Goal: Transaction & Acquisition: Subscribe to service/newsletter

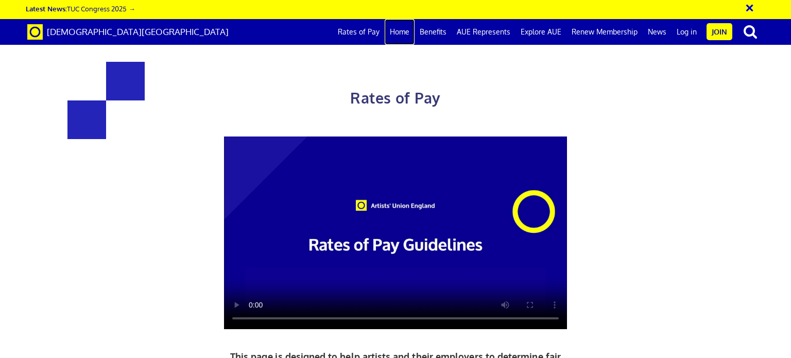
click at [407, 31] on link "Home" at bounding box center [400, 32] width 30 height 26
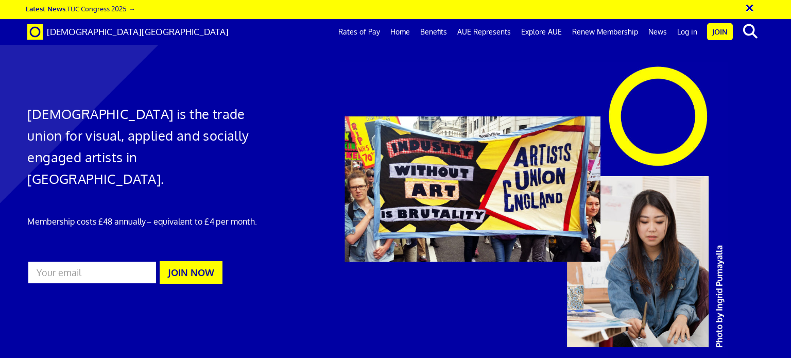
scroll to position [258, 0]
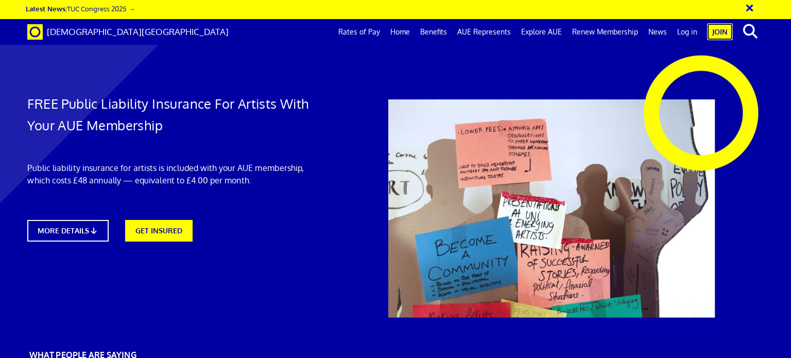
click at [718, 29] on link "Join" at bounding box center [720, 31] width 26 height 17
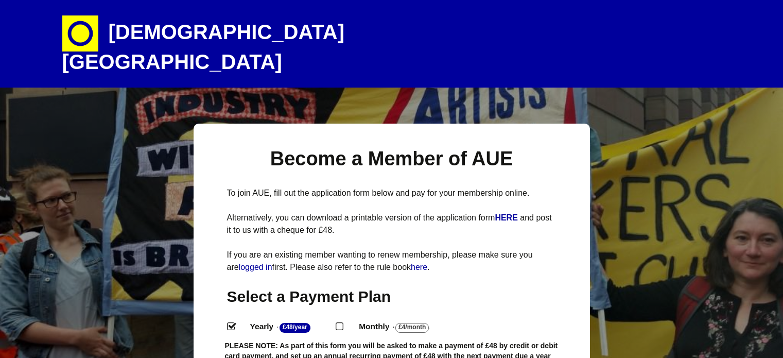
select select
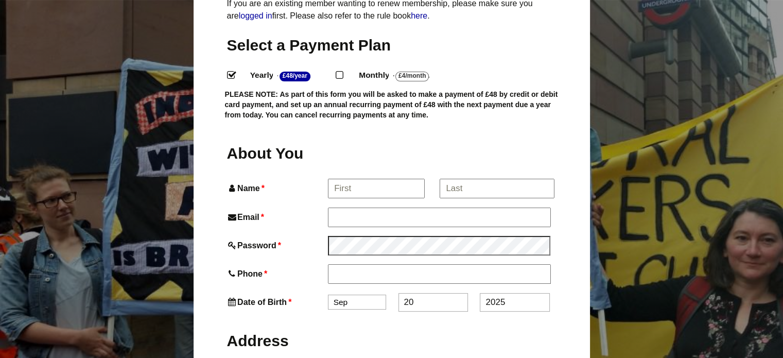
scroll to position [258, 0]
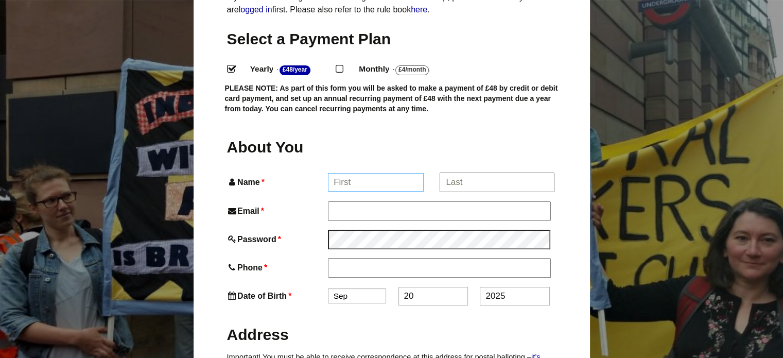
click at [361, 173] on input "Name *" at bounding box center [376, 182] width 96 height 19
type input "Nicola"
type input "Nicola Anne Whattam"
type input "07821422465"
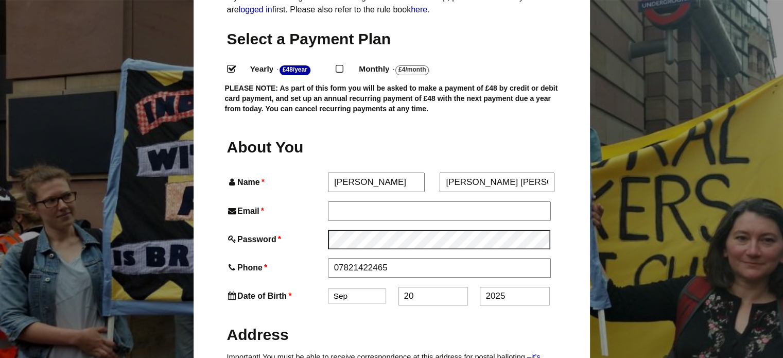
type input "Melrose House"
type input "Turnham Lane, Cliffe"
type input "Selby"
type input "YO86NQ"
click at [374, 201] on input "Email *" at bounding box center [439, 210] width 222 height 19
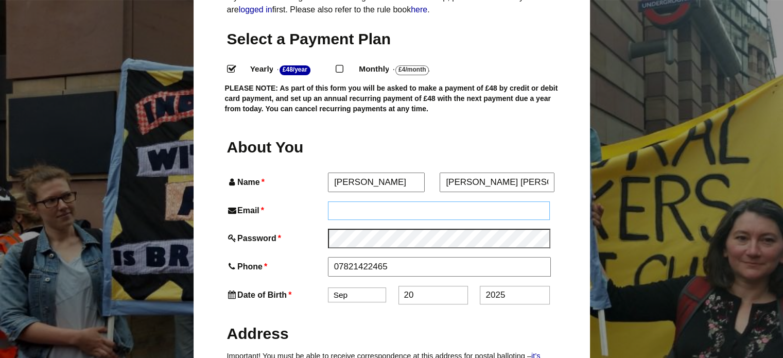
type input "nickiwhattamart@outlook.com"
click at [354, 287] on select "Jan Feb Mar Apr May Jun Jul Aug Sep Oct Nov Dec" at bounding box center [357, 294] width 58 height 15
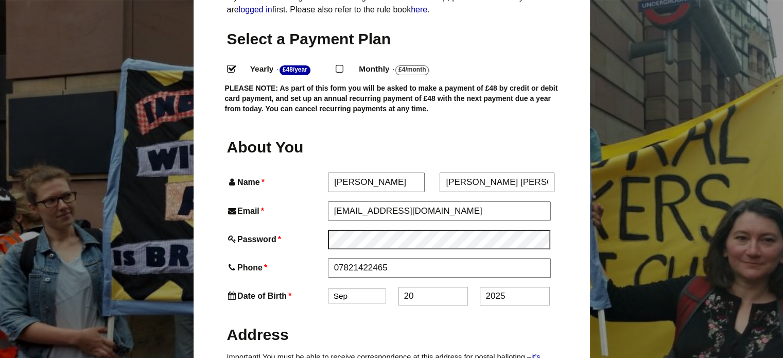
select select "12"
click at [328, 288] on select "Jan Feb Mar Apr May Jun Jul Aug Sep Oct Nov Dec" at bounding box center [357, 295] width 58 height 15
click at [513, 287] on input "2025" at bounding box center [515, 296] width 70 height 19
type input "2"
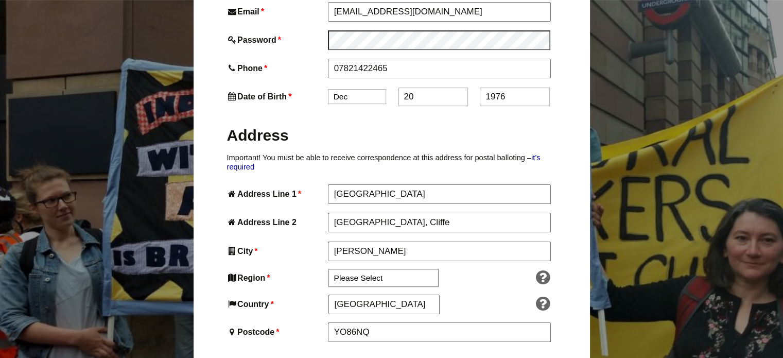
scroll to position [464, 0]
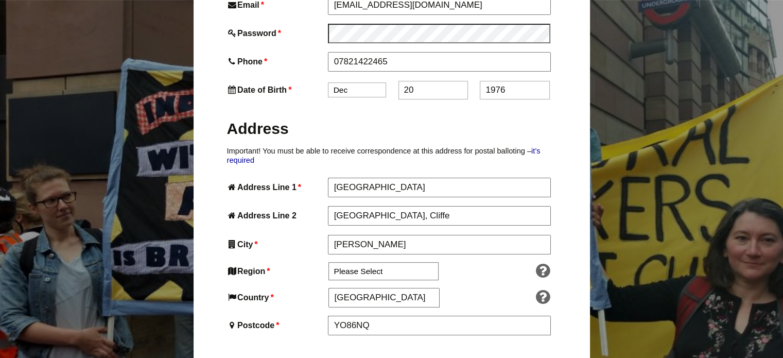
type input "1976"
click at [377, 262] on select "Please Select South East England London North West England East of England West…" at bounding box center [384, 271] width 110 height 18
select select "Yorkshire and the Humber"
click at [329, 262] on select "Please Select South East England London North West England East of England West…" at bounding box center [384, 271] width 110 height 18
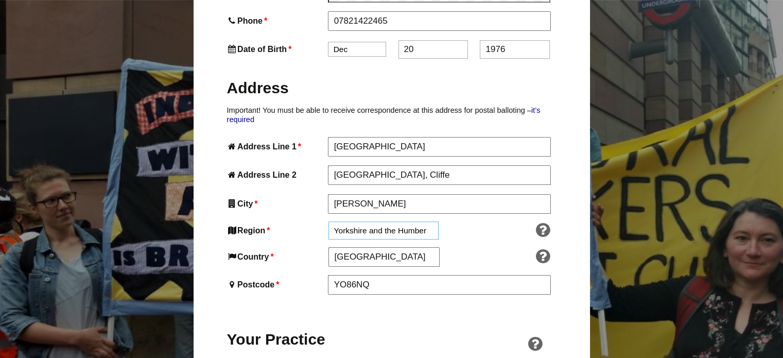
scroll to position [567, 0]
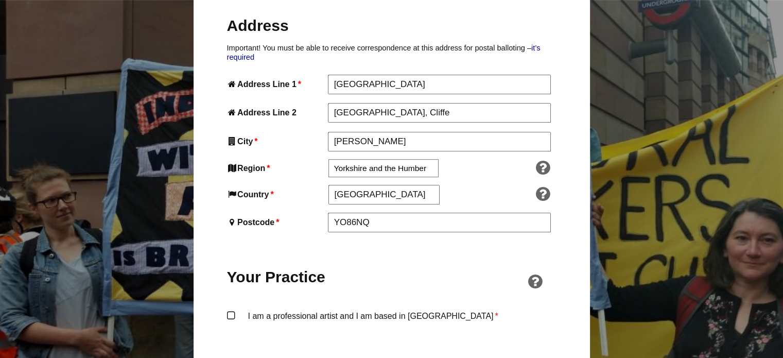
click at [231, 309] on label "I am a professional artist and I am based in England *" at bounding box center [392, 324] width 330 height 31
click at [0, 0] on input "I am a professional artist and I am based in England *" at bounding box center [0, 0] width 0 height 0
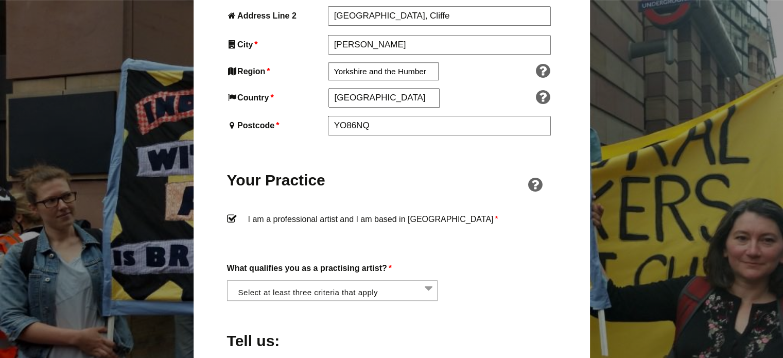
scroll to position [670, 0]
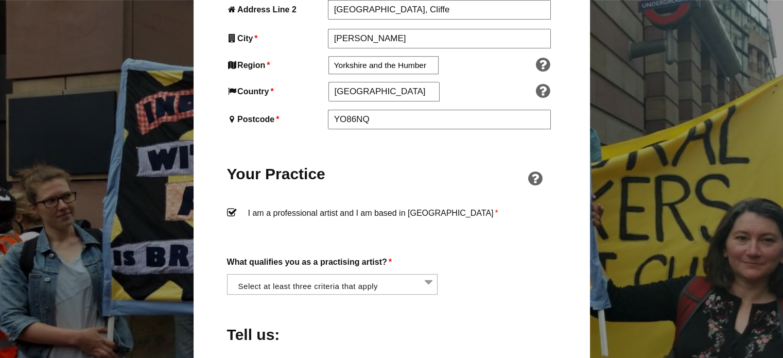
click at [430, 275] on li at bounding box center [335, 284] width 211 height 18
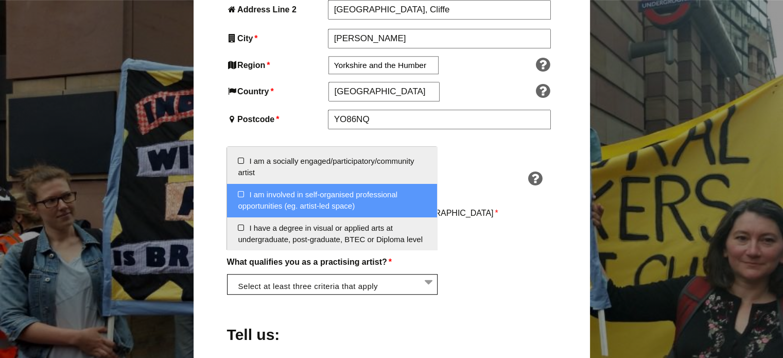
scroll to position [52, 0]
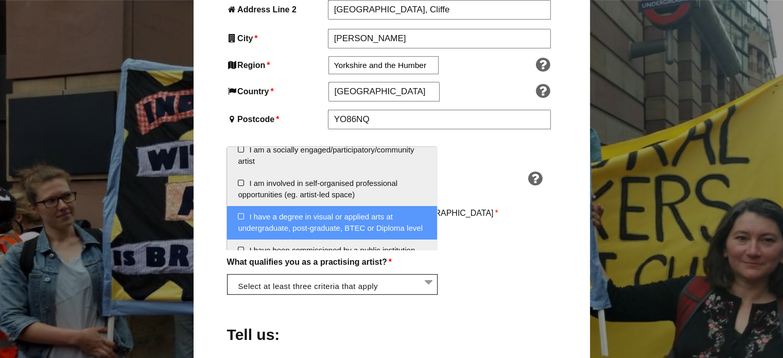
click at [242, 216] on li "I have a degree in visual or applied arts at undergraduate, post-graduate, BTEC…" at bounding box center [332, 222] width 210 height 33
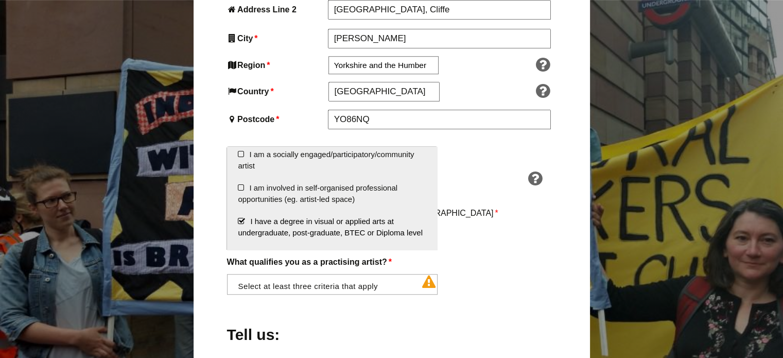
scroll to position [45, 0]
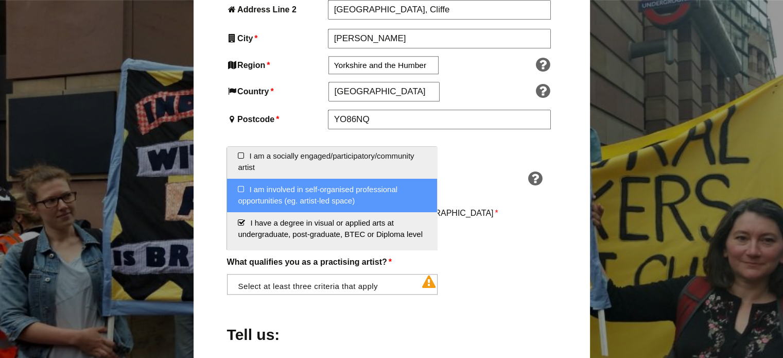
click at [239, 187] on li "I am involved in self-organised professional opportunities (eg. artist-led spac…" at bounding box center [332, 195] width 210 height 33
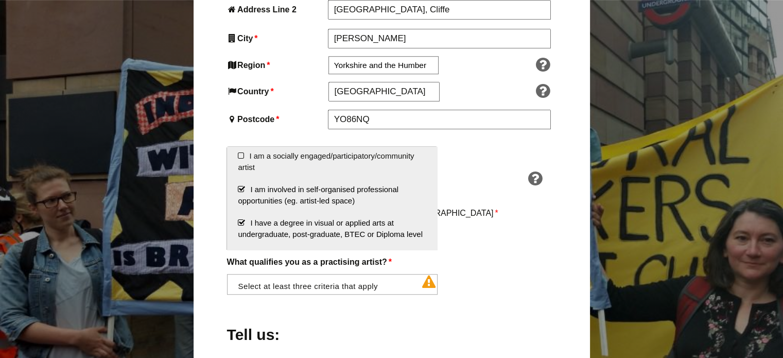
scroll to position [0, 0]
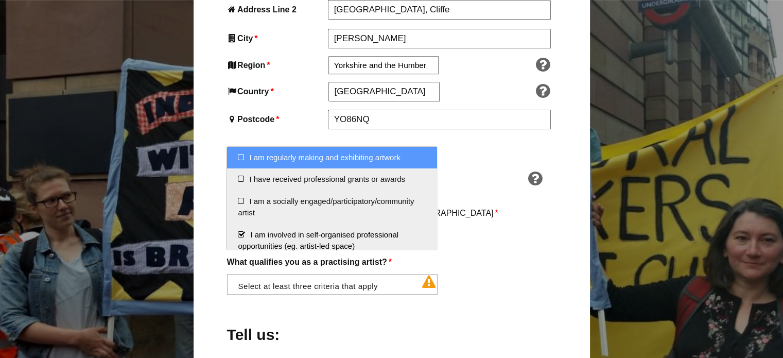
click at [238, 157] on li "I am regularly making and exhibiting artwork" at bounding box center [332, 158] width 210 height 22
select select "regularly_making_and_exhibiting_artwork"
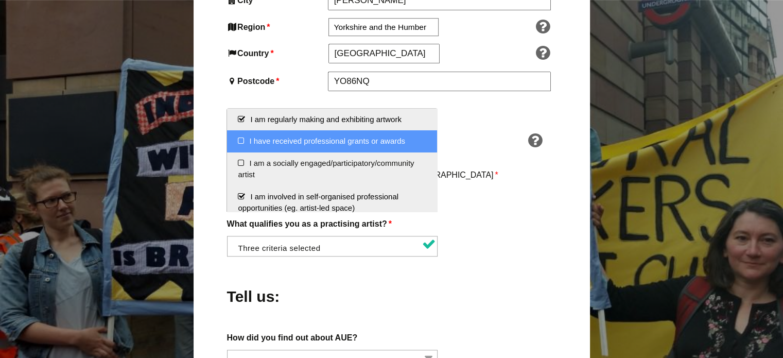
scroll to position [670, 0]
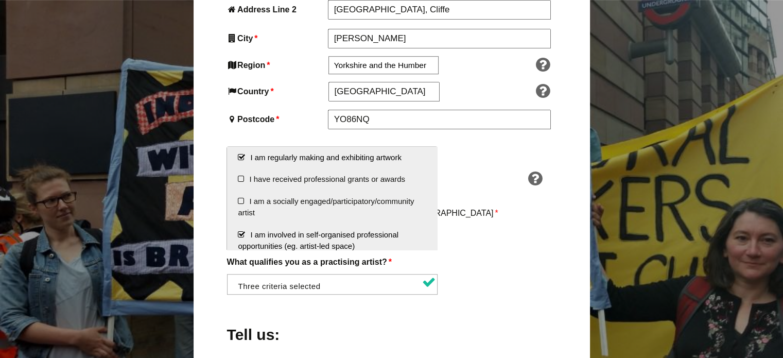
click at [487, 172] on div "Your Practice" at bounding box center [392, 167] width 330 height 59
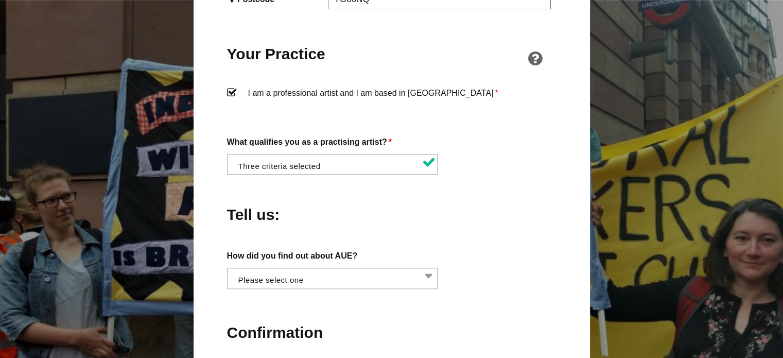
scroll to position [824, 0]
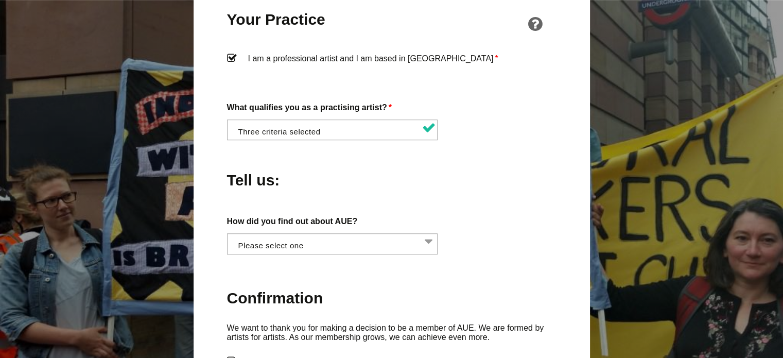
click at [429, 234] on li at bounding box center [335, 243] width 211 height 18
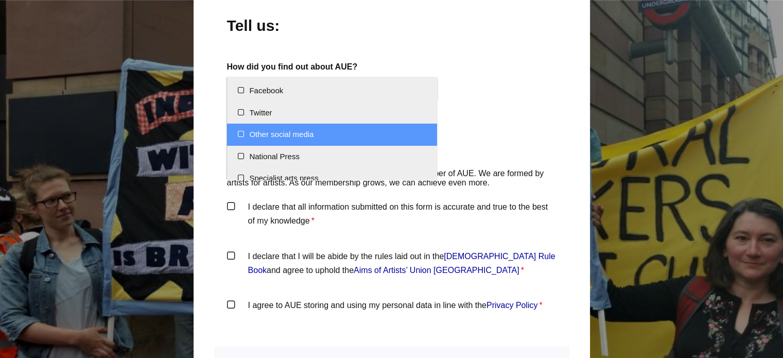
scroll to position [28, 0]
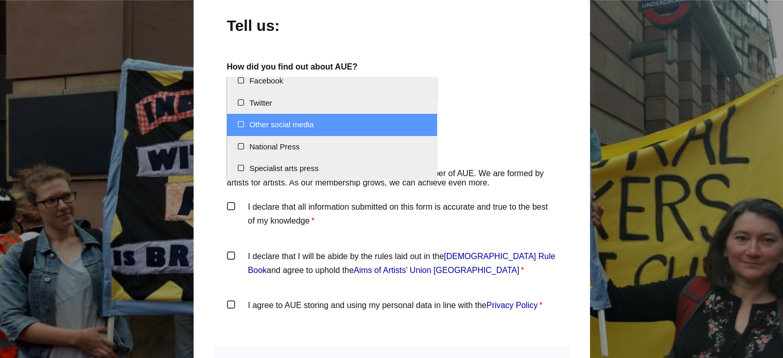
select select "Other social media"
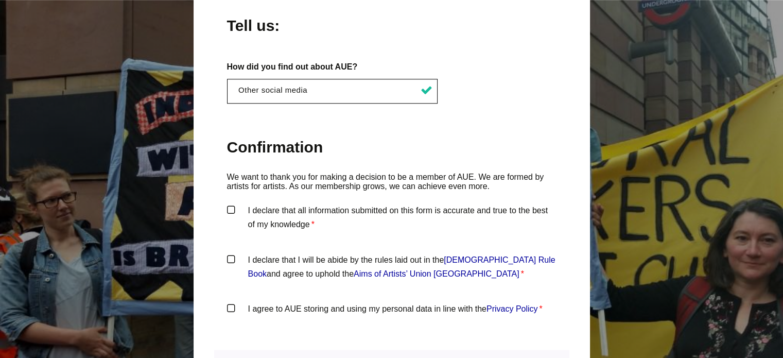
scroll to position [227, 0]
click at [230, 203] on label "I declare that all information submitted on this form is accurate and true to t…" at bounding box center [392, 218] width 330 height 31
click at [0, 0] on input "I declare that all information submitted on this form is accurate and true to t…" at bounding box center [0, 0] width 0 height 0
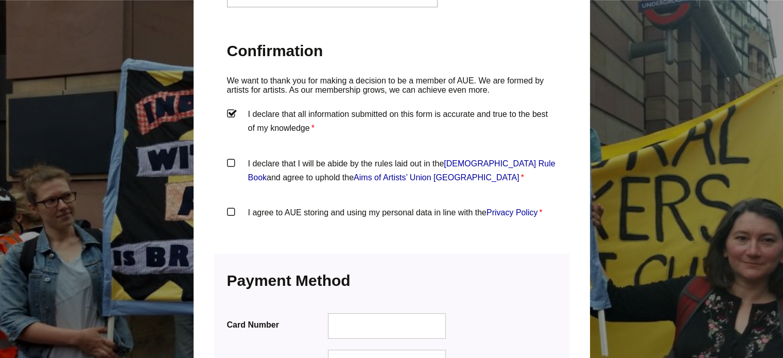
scroll to position [1082, 0]
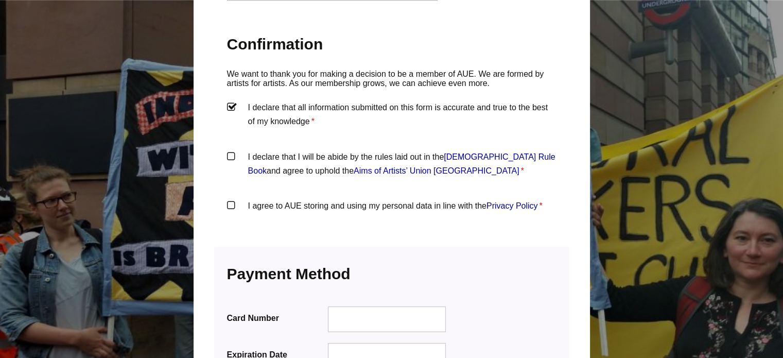
click at [231, 150] on label "I declare that I will be abide by the rules laid out in the Artists' Union Engl…" at bounding box center [392, 165] width 330 height 31
click at [0, 0] on input "I declare that I will be abide by the rules laid out in the Artists' Union Engl…" at bounding box center [0, 0] width 0 height 0
click at [229, 199] on label "I agree to AUE storing and using my personal data in line with the Privacy Poli…" at bounding box center [392, 214] width 330 height 31
click at [0, 0] on input "I agree to AUE storing and using my personal data in line with the Privacy Poli…" at bounding box center [0, 0] width 0 height 0
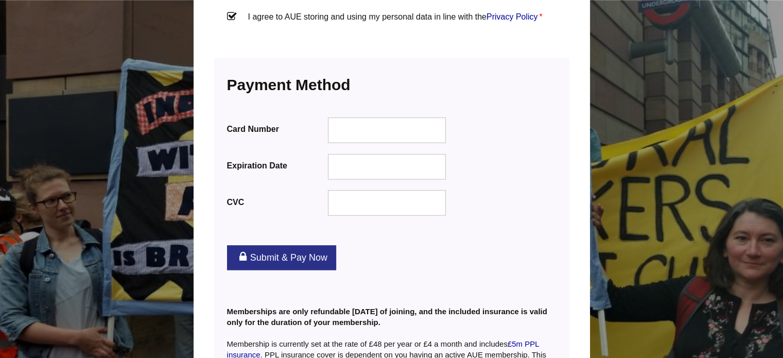
scroll to position [1288, 0]
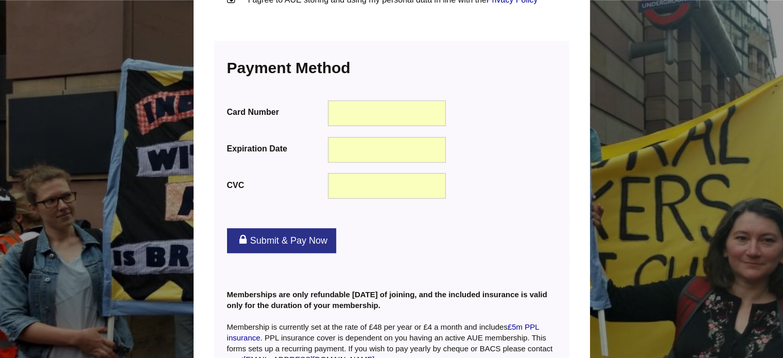
click at [268, 228] on link "Submit & Pay Now" at bounding box center [281, 240] width 109 height 25
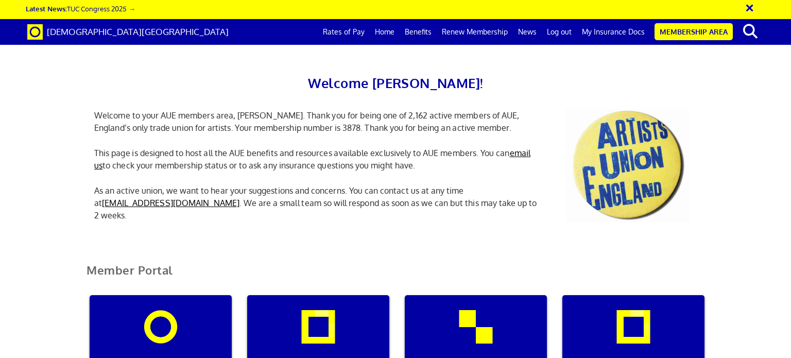
click at [756, 222] on div "Welcome Nicola! Welcome to your AUE members area, Nicola. Thank you for being o…" at bounding box center [395, 126] width 791 height 233
click at [646, 295] on div "Rule Book" at bounding box center [633, 344] width 142 height 99
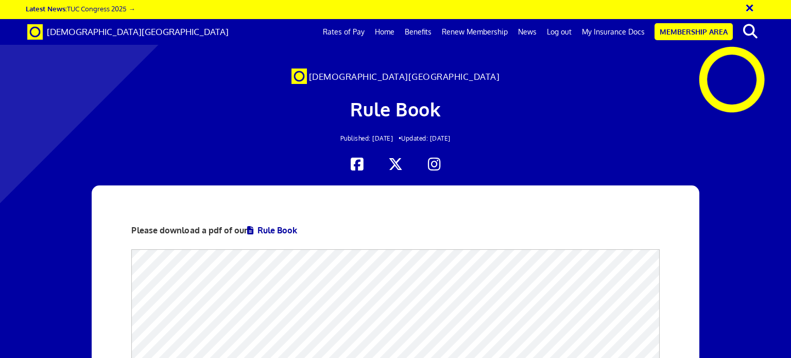
scroll to position [0, 8]
click at [266, 230] on link "Rule Book" at bounding box center [272, 230] width 50 height 10
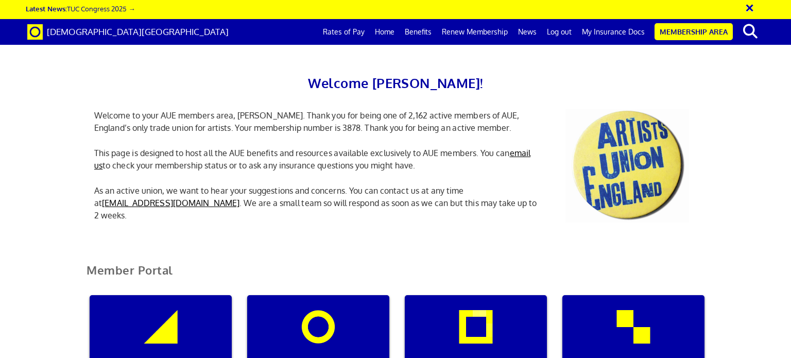
scroll to position [206, 0]
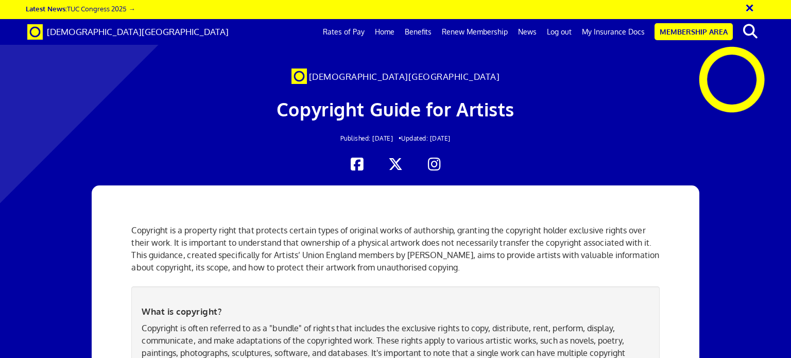
scroll to position [1236, 0]
click at [751, 8] on button "×" at bounding box center [757, 6] width 26 height 17
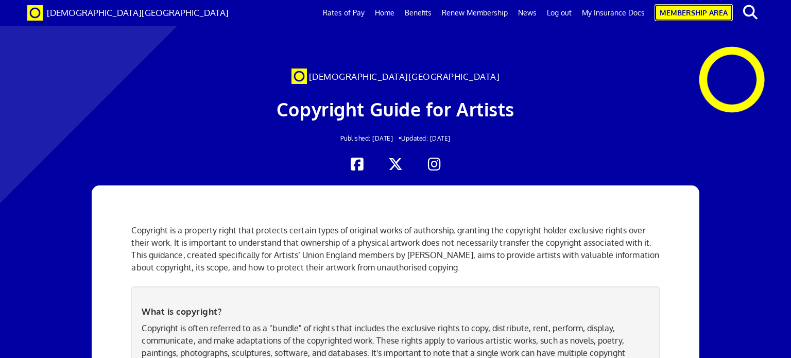
click at [682, 12] on link "Membership Area" at bounding box center [694, 12] width 78 height 17
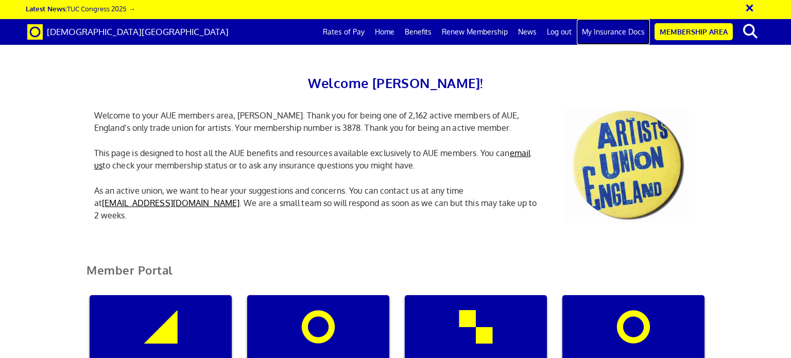
click at [605, 30] on link "My Insurance Docs" at bounding box center [613, 32] width 73 height 26
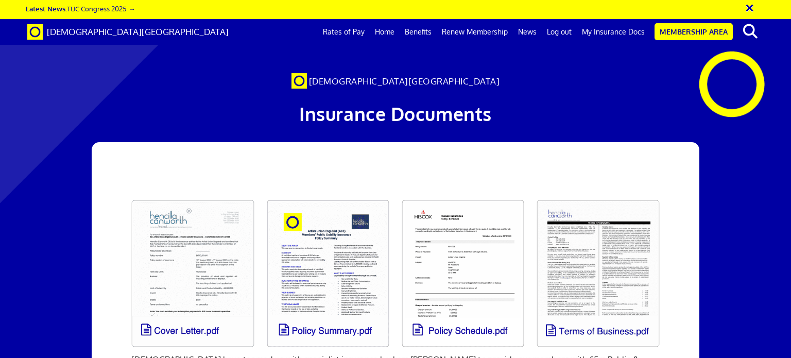
scroll to position [103, 0]
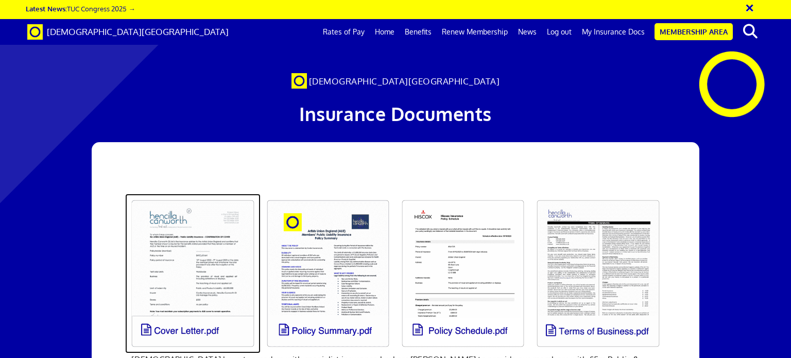
click at [169, 228] on link at bounding box center [192, 274] width 135 height 160
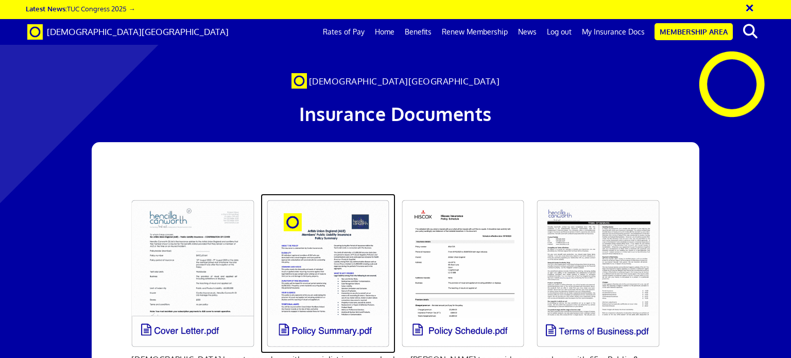
click at [335, 194] on link at bounding box center [328, 274] width 135 height 160
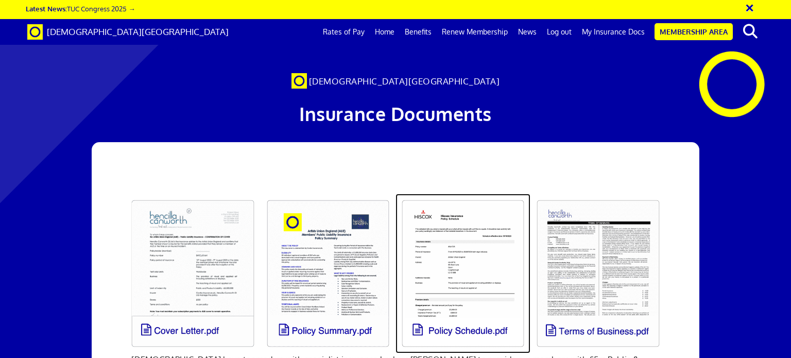
click at [441, 194] on link at bounding box center [463, 274] width 135 height 160
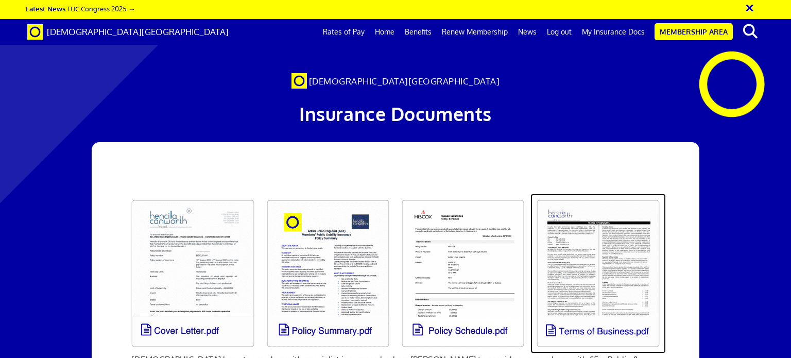
click at [606, 194] on link at bounding box center [597, 274] width 135 height 160
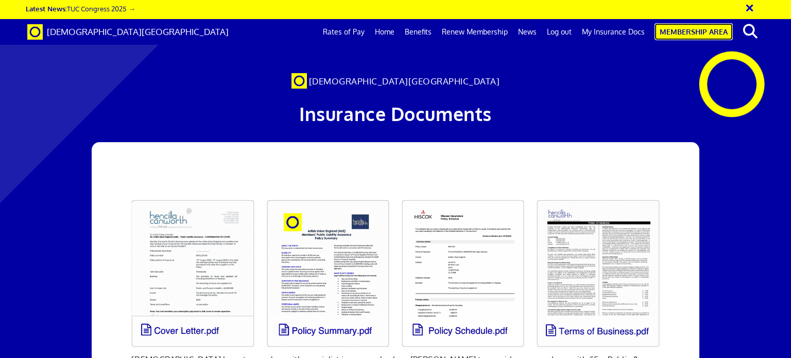
click at [682, 32] on link "Membership Area" at bounding box center [694, 31] width 78 height 17
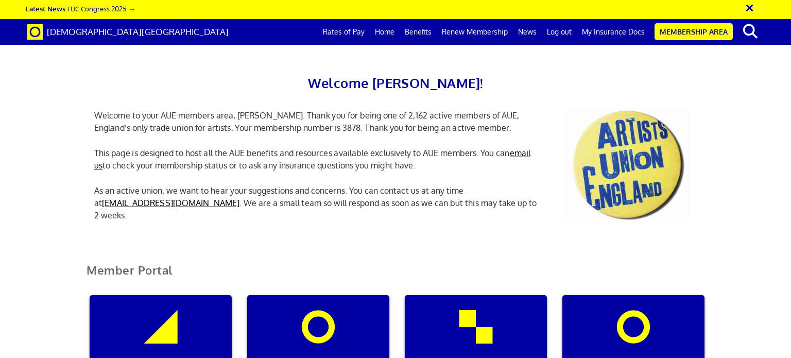
scroll to position [206, 0]
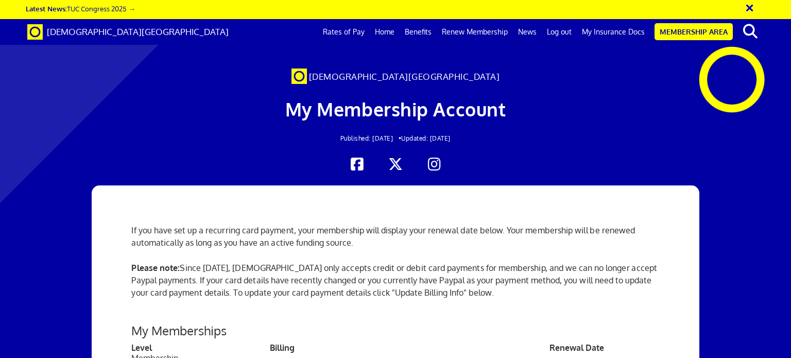
scroll to position [361, 0]
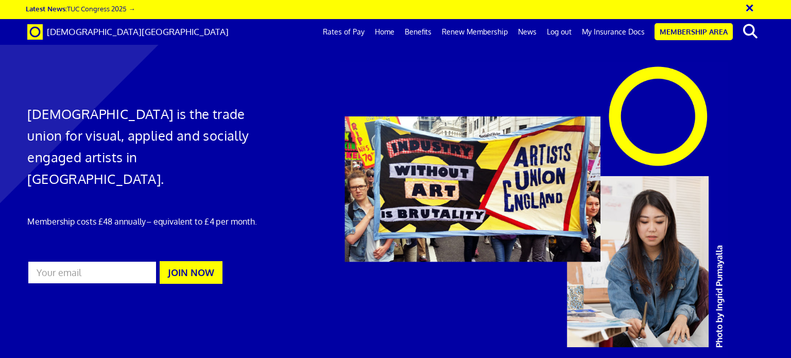
scroll to position [0, 8]
click at [680, 30] on link "Membership Area" at bounding box center [694, 31] width 78 height 17
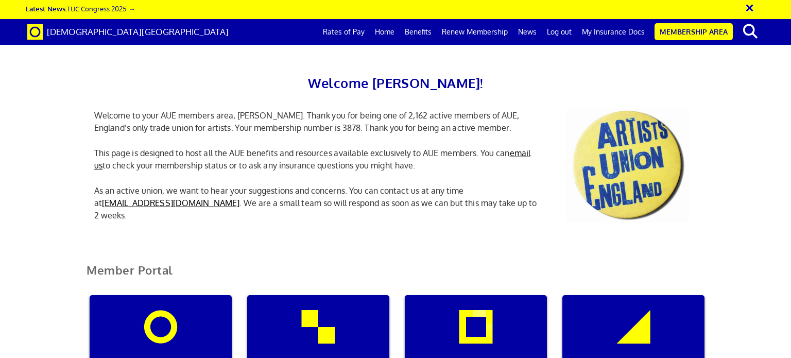
scroll to position [412, 0]
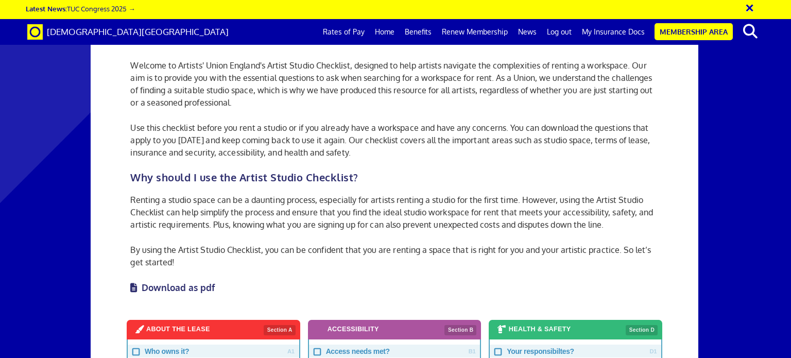
scroll to position [309, 0]
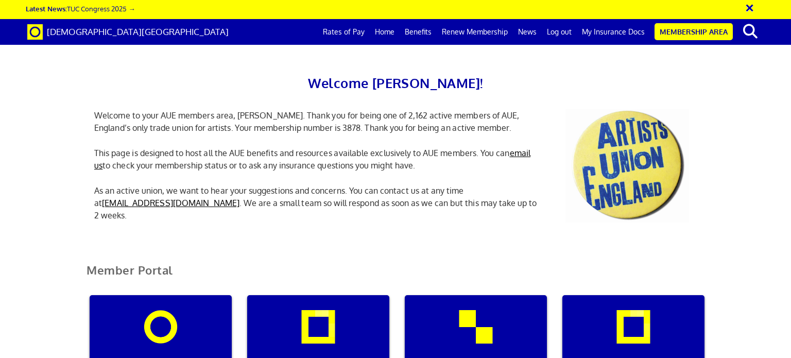
scroll to position [876, 0]
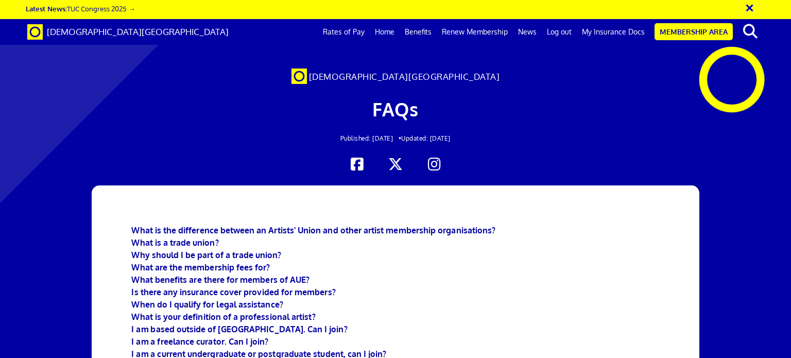
scroll to position [155, 0]
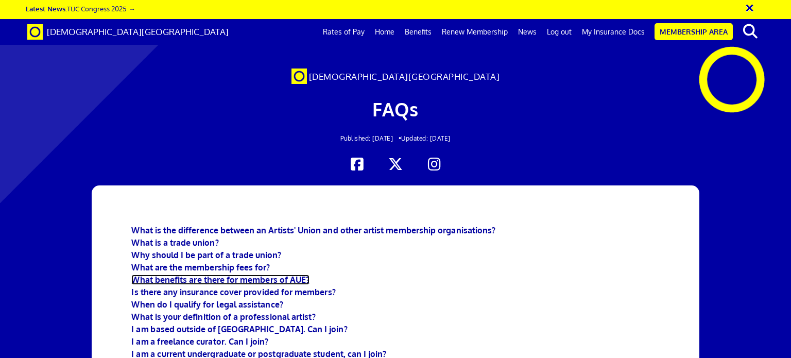
click at [286, 275] on b "What benefits are there for members of AUE?" at bounding box center [220, 280] width 178 height 10
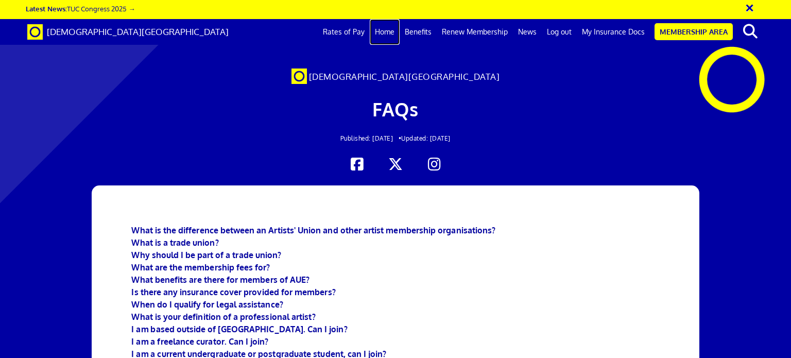
click at [393, 30] on link "Home" at bounding box center [385, 32] width 30 height 26
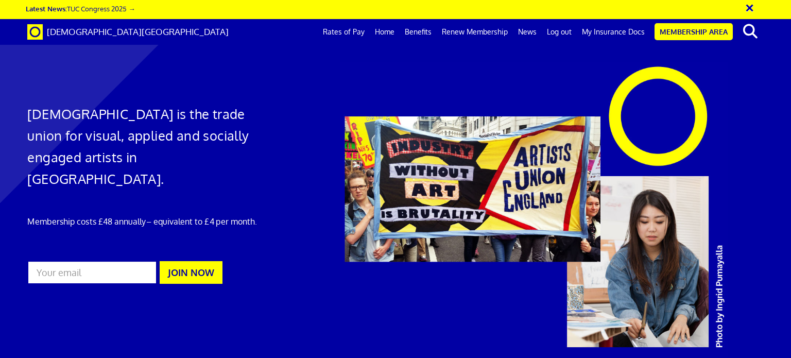
scroll to position [0, 8]
